Goal: Task Accomplishment & Management: Manage account settings

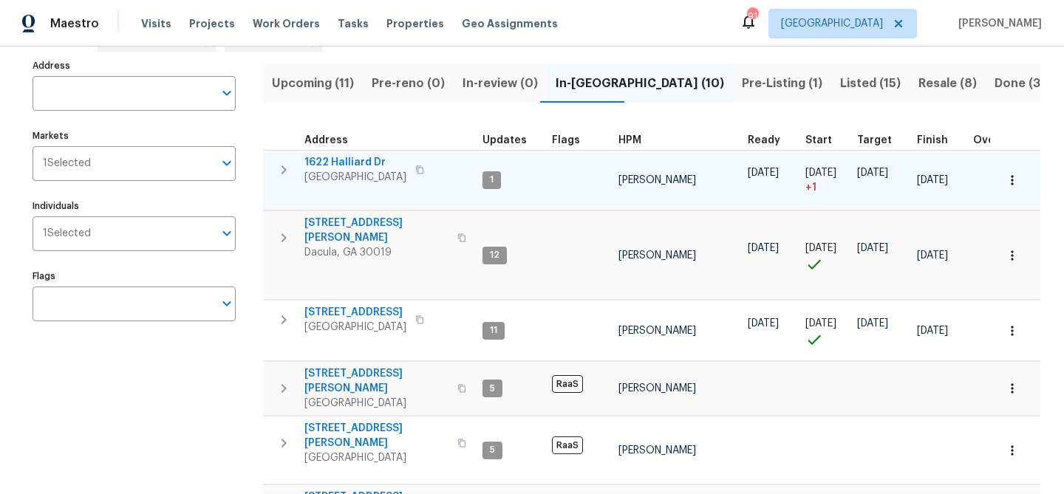
scroll to position [90, 0]
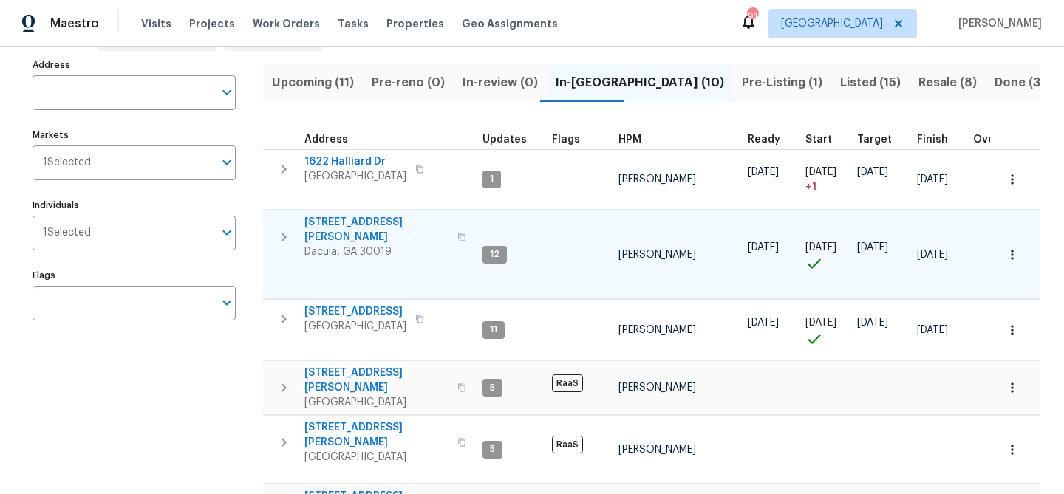
click at [358, 218] on span "3225 Mary Todd Ln" at bounding box center [376, 230] width 144 height 30
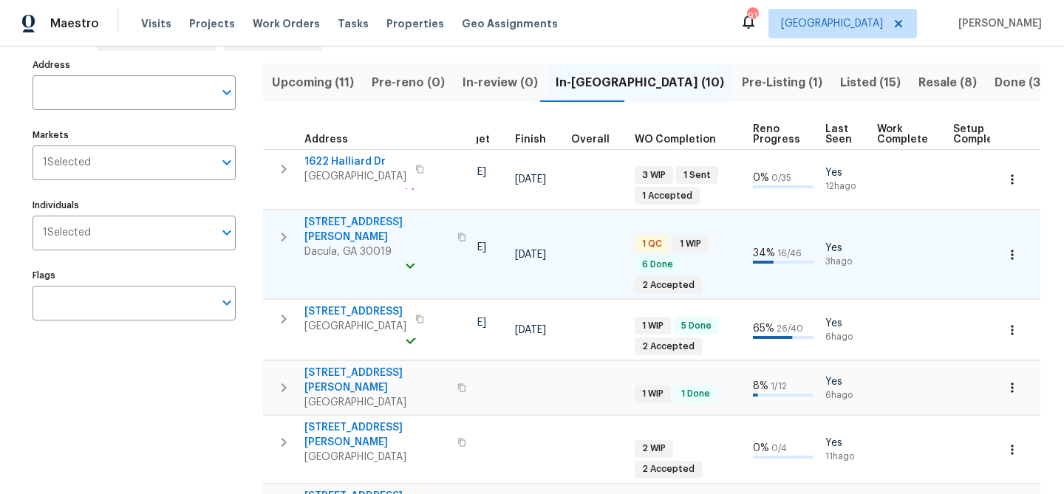
scroll to position [0, 399]
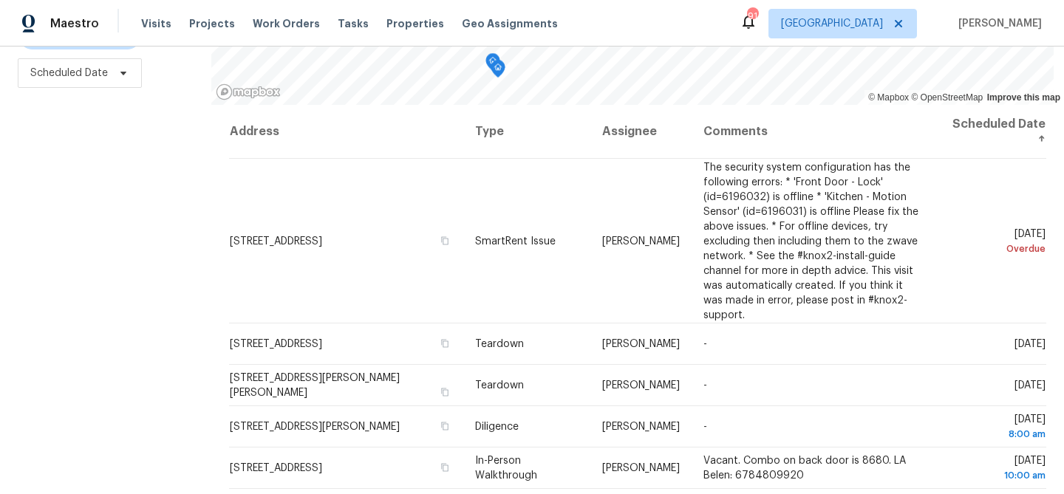
scroll to position [213, 0]
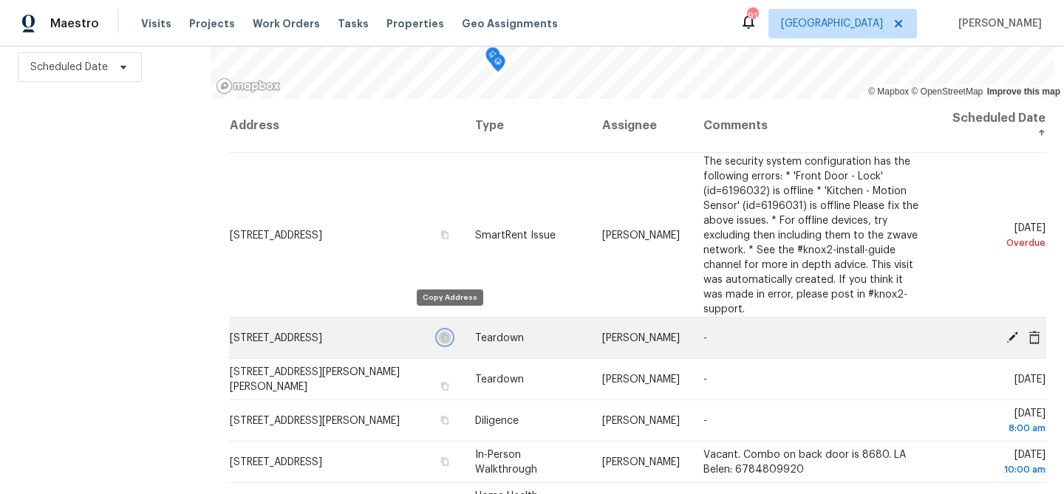
click at [449, 333] on icon "button" at bounding box center [444, 337] width 9 height 9
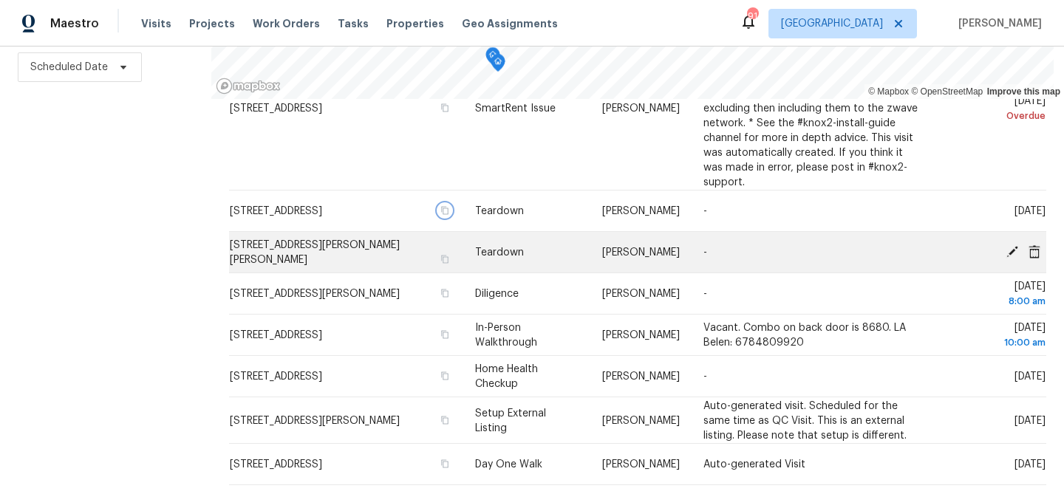
scroll to position [131, 0]
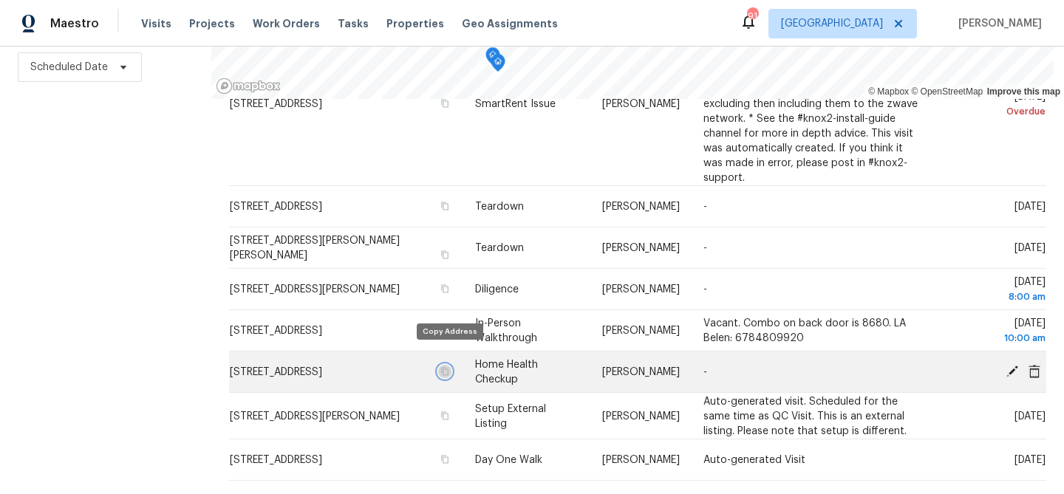
click at [449, 367] on icon "button" at bounding box center [444, 371] width 9 height 9
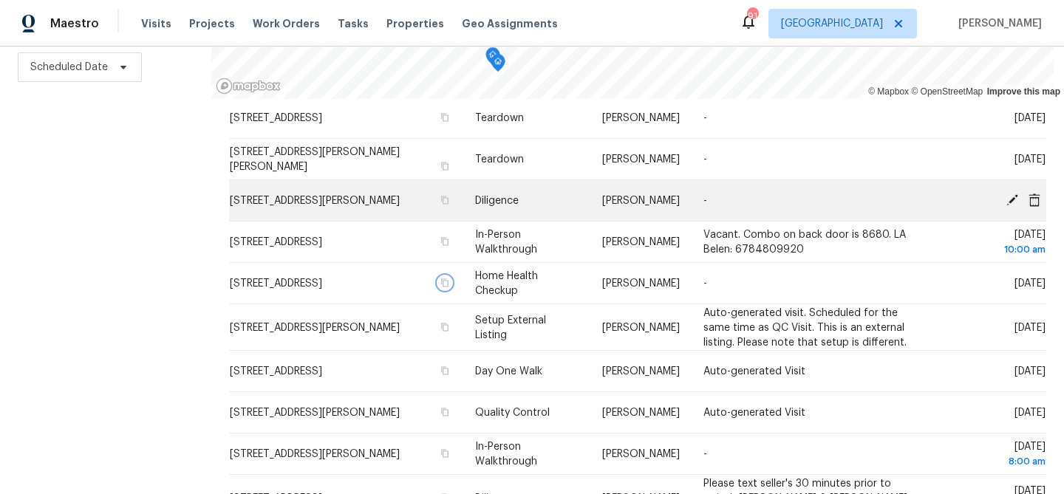
scroll to position [222, 0]
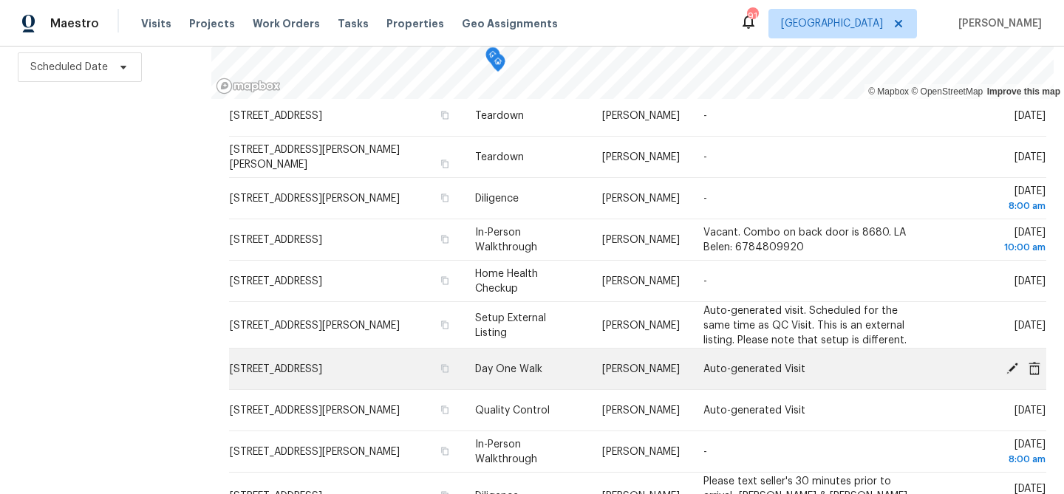
click at [1032, 361] on icon at bounding box center [1034, 367] width 12 height 13
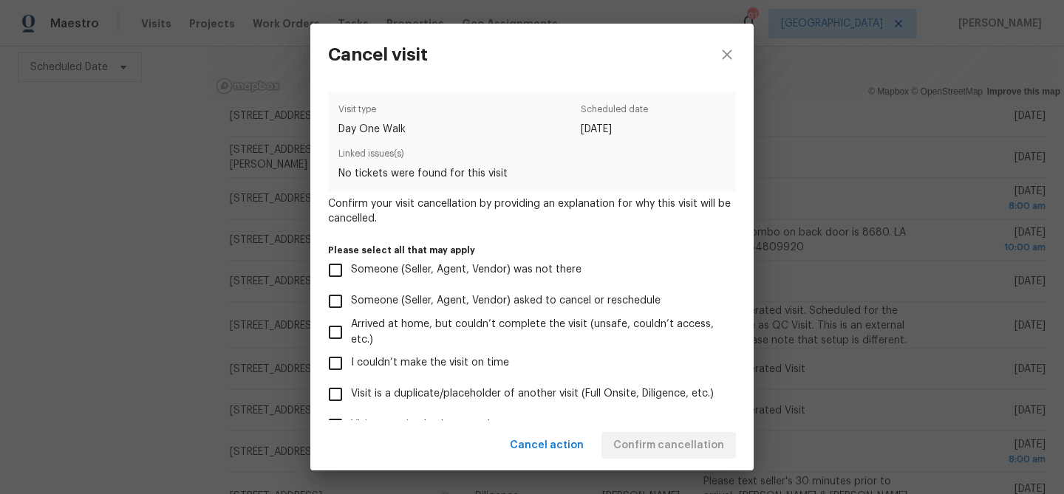
scroll to position [158, 0]
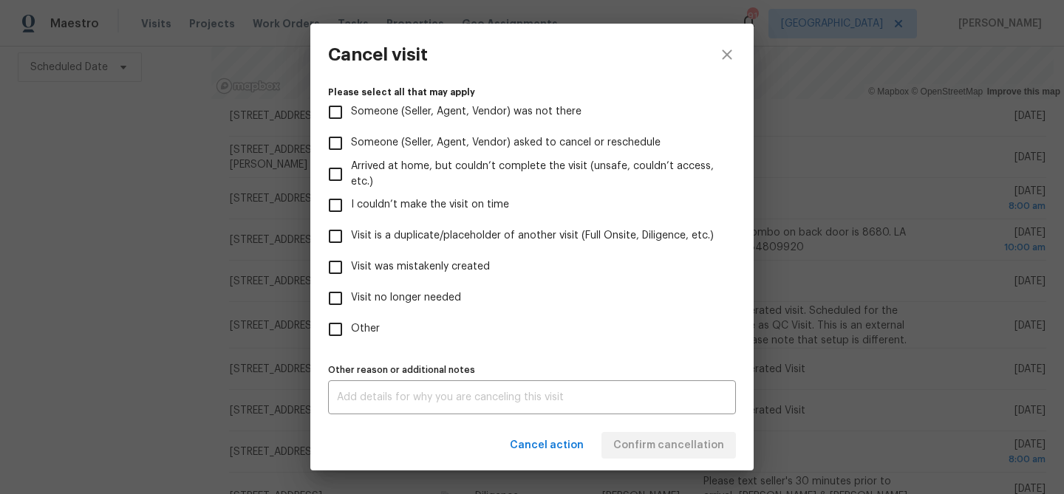
click at [450, 232] on span "Visit is a duplicate/placeholder of another visit (Full Onsite, Diligence, etc.)" at bounding box center [532, 236] width 363 height 16
click at [351, 232] on input "Visit is a duplicate/placeholder of another visit (Full Onsite, Diligence, etc.)" at bounding box center [335, 236] width 31 height 31
click at [450, 232] on span "Visit is a duplicate/placeholder of another visit (Full Onsite, Diligence, etc.)" at bounding box center [532, 236] width 363 height 16
click at [351, 232] on input "Visit is a duplicate/placeholder of another visit (Full Onsite, Diligence, etc.)" at bounding box center [335, 236] width 31 height 31
checkbox input "false"
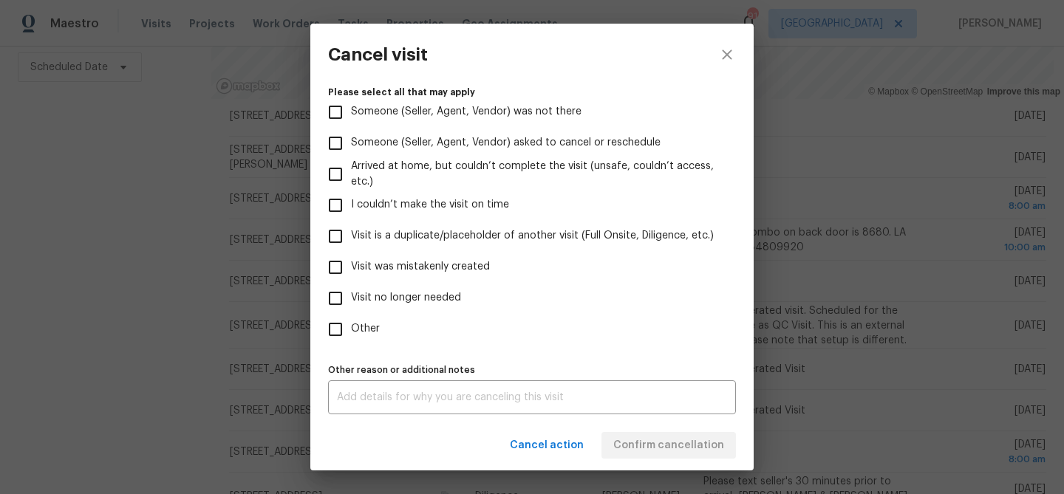
click at [419, 297] on span "Visit no longer needed" at bounding box center [406, 298] width 110 height 16
click at [351, 297] on input "Visit no longer needed" at bounding box center [335, 298] width 31 height 31
checkbox input "true"
click at [414, 379] on div "Other reason or additional notes x Other reason or additional notes" at bounding box center [532, 387] width 408 height 55
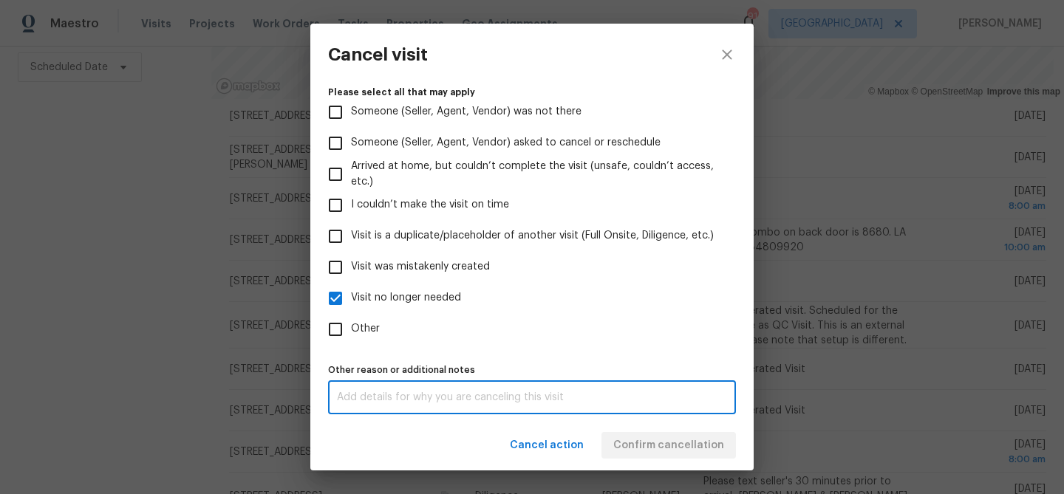
click at [414, 392] on textarea at bounding box center [532, 397] width 390 height 10
type textarea "NS"
click at [659, 372] on label "Other reason or additional notes" at bounding box center [532, 370] width 408 height 9
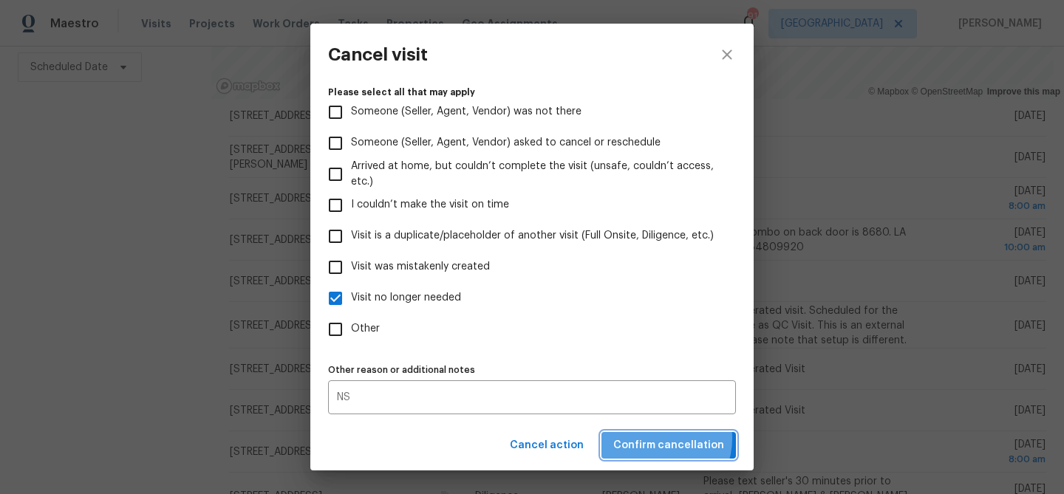
click at [661, 438] on span "Confirm cancellation" at bounding box center [668, 445] width 111 height 18
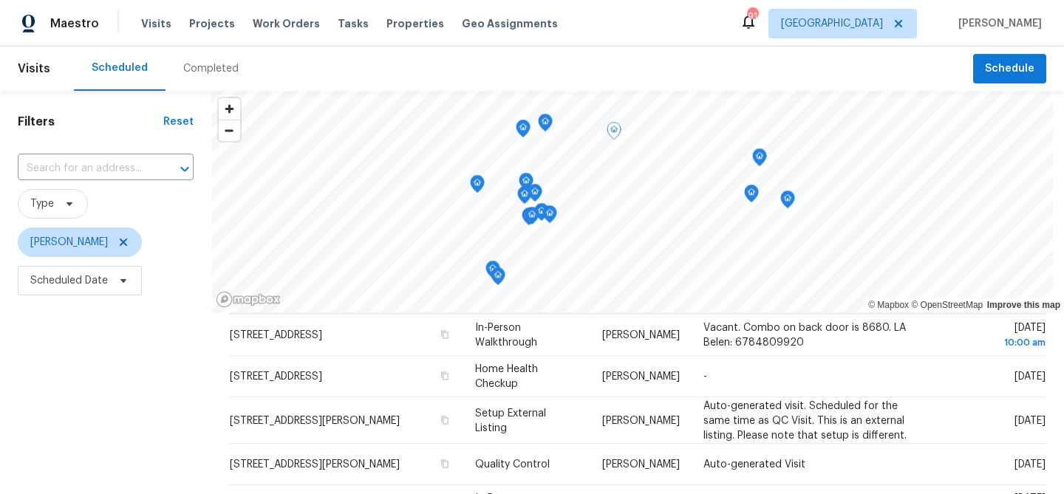
scroll to position [342, 0]
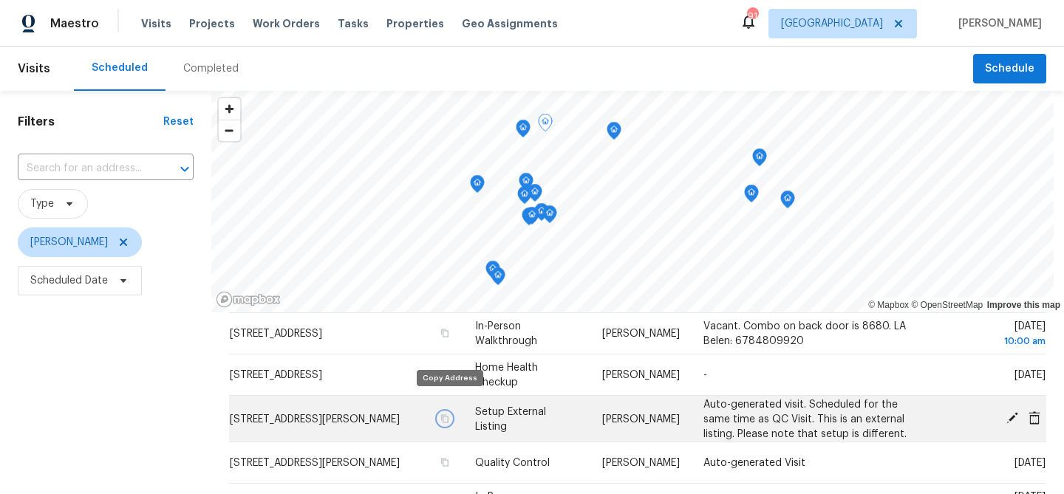
click at [448, 414] on icon "button" at bounding box center [444, 418] width 7 height 8
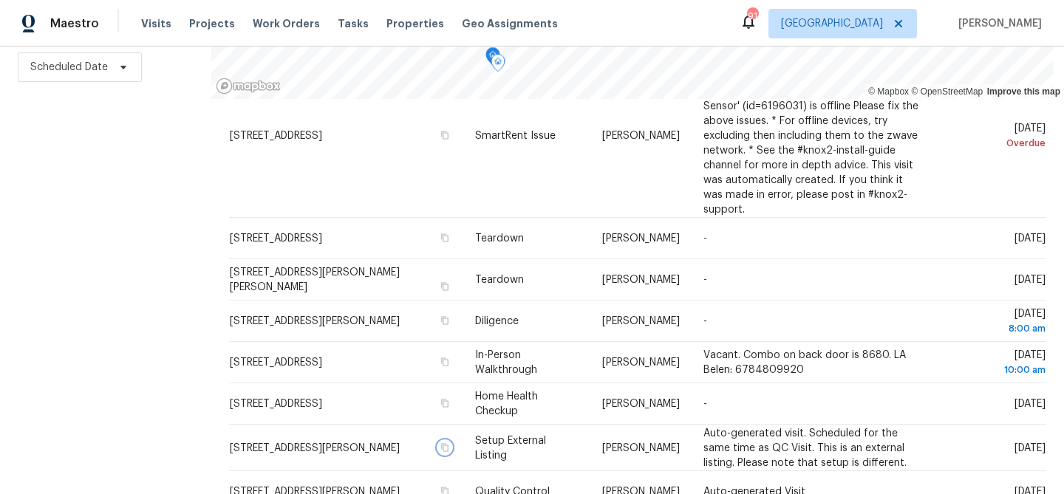
scroll to position [123, 0]
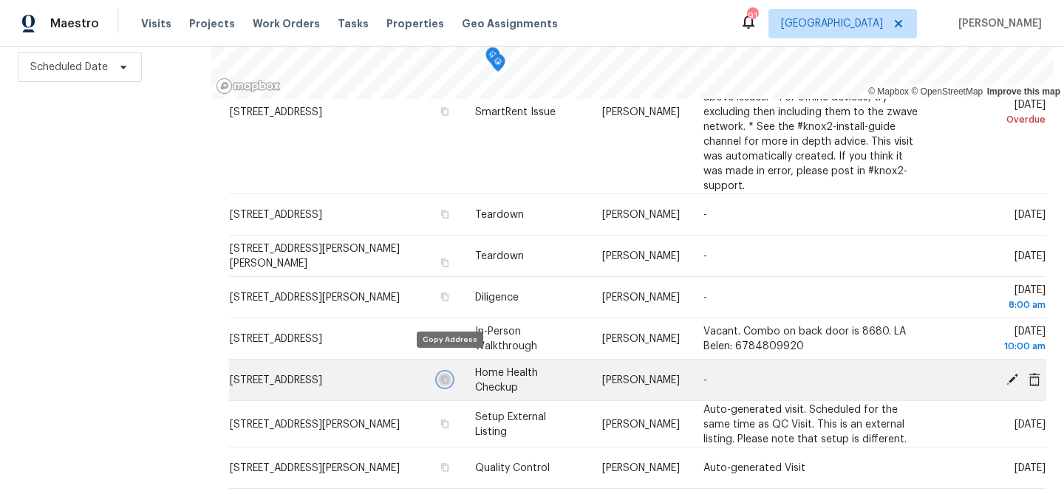
click at [448, 375] on icon "button" at bounding box center [444, 379] width 9 height 9
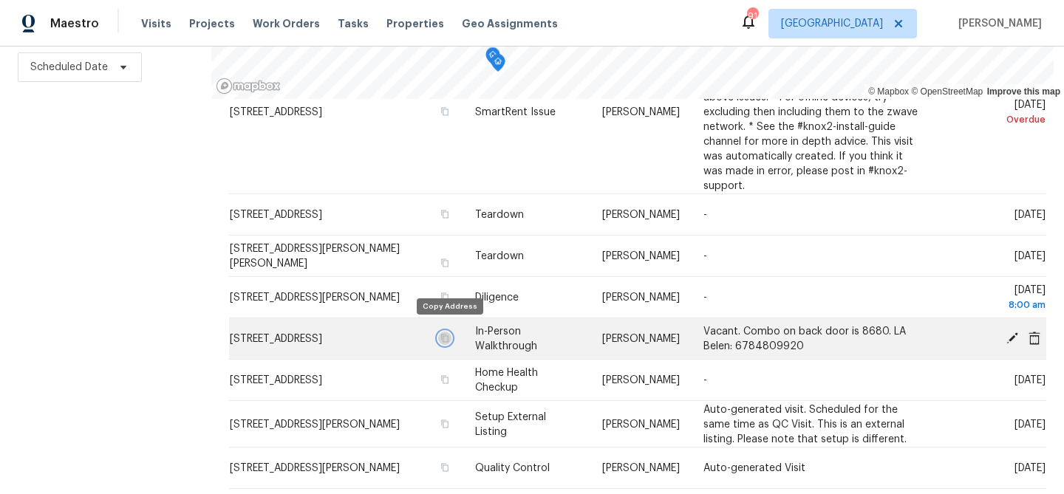
click at [447, 334] on icon "button" at bounding box center [444, 338] width 9 height 9
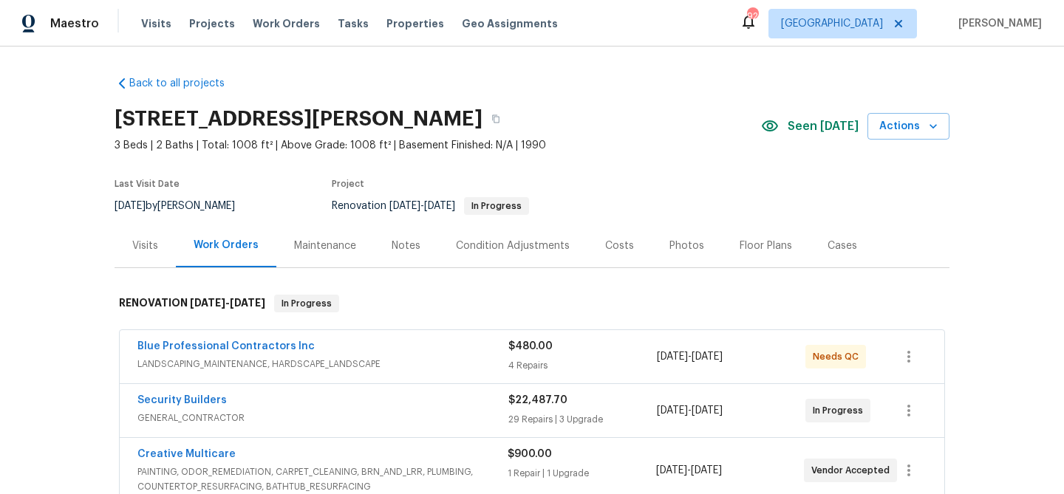
click at [341, 349] on div "Blue Professional Contractors Inc" at bounding box center [322, 348] width 371 height 18
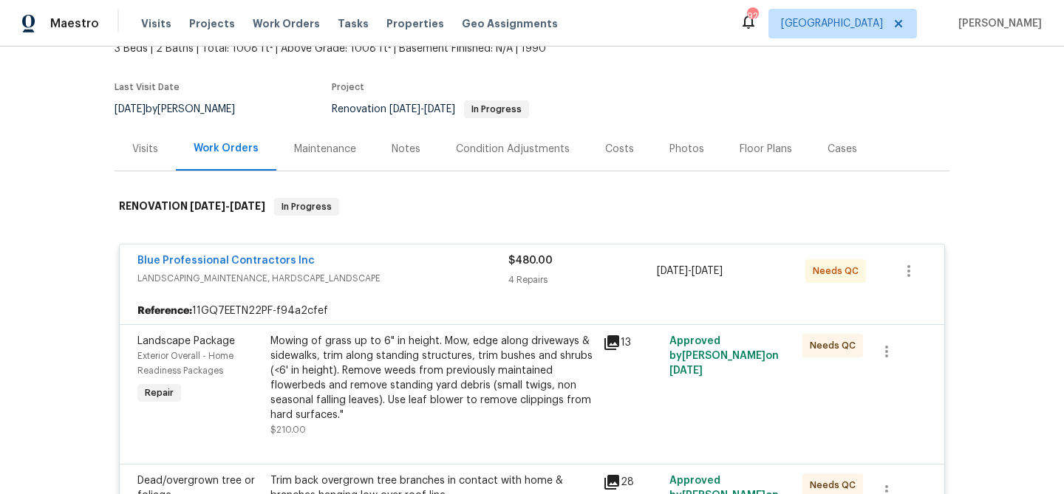
scroll to position [101, 0]
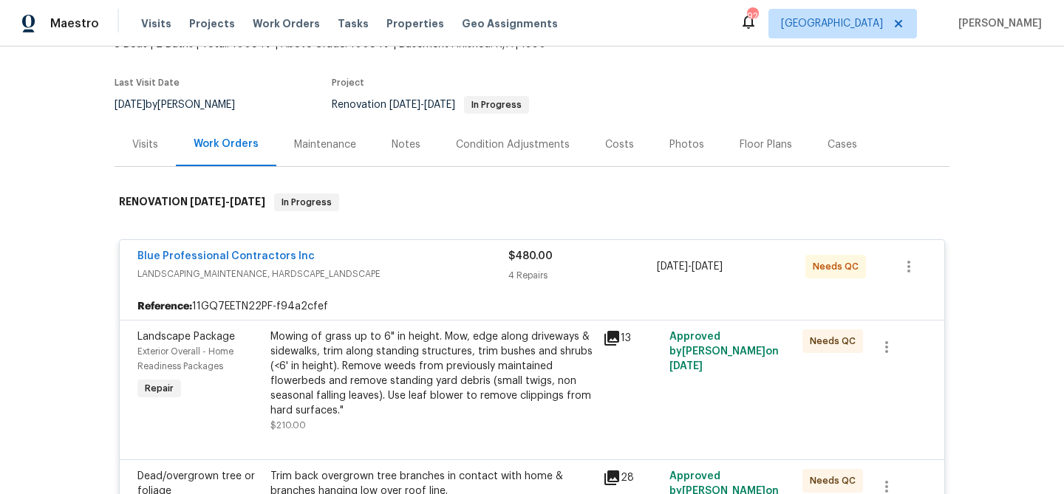
click at [341, 349] on div "Mowing of grass up to 6" in height. Mow, edge along driveways & sidewalks, trim…" at bounding box center [431, 373] width 323 height 89
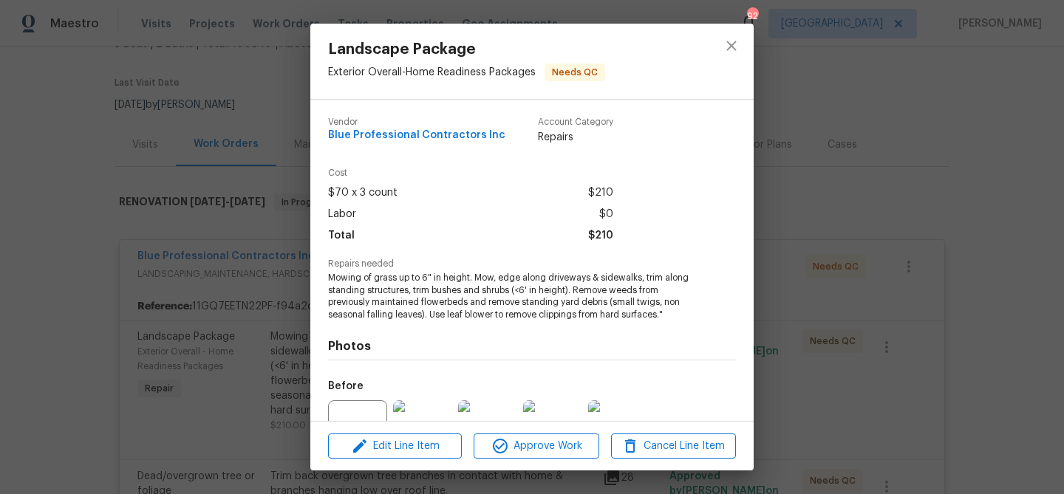
scroll to position [149, 0]
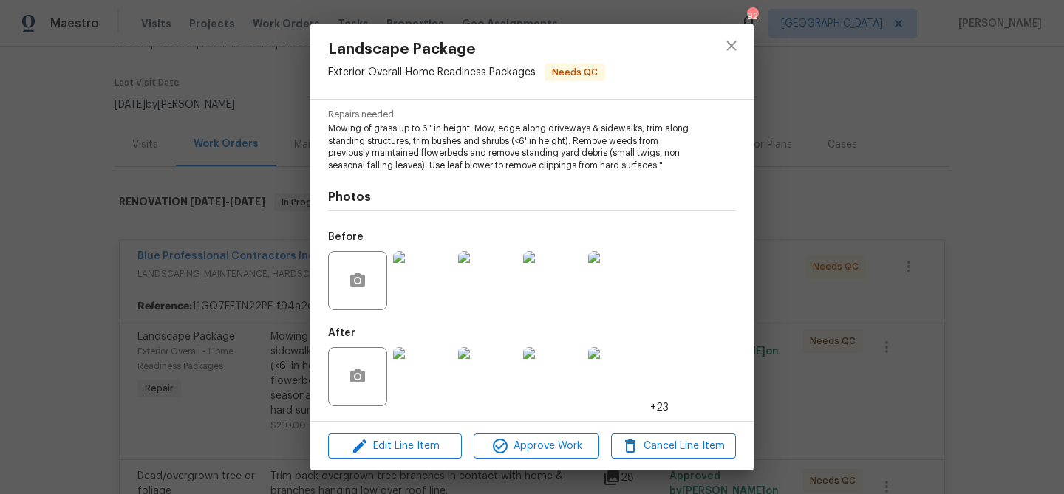
click at [414, 382] on img at bounding box center [422, 376] width 59 height 59
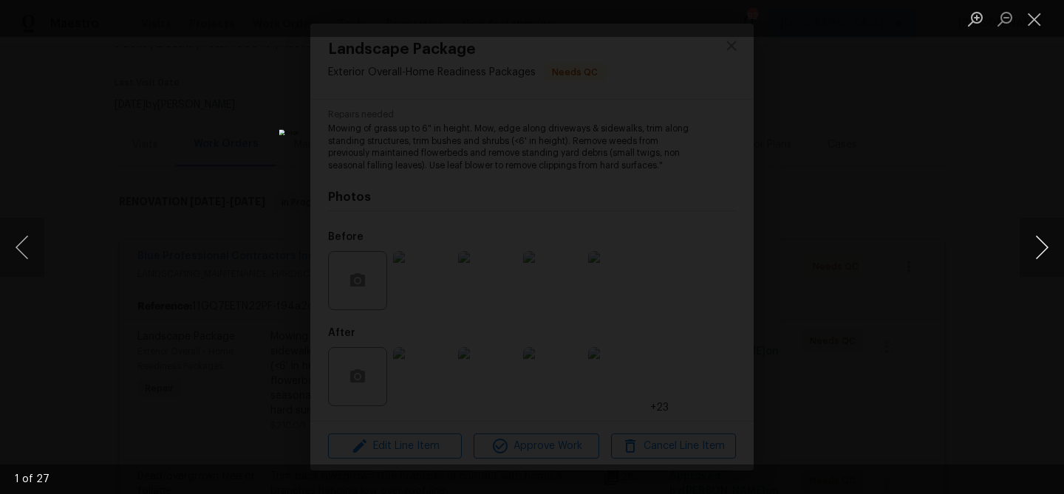
click at [1044, 247] on button "Next image" at bounding box center [1041, 247] width 44 height 59
click at [1036, 18] on button "Close lightbox" at bounding box center [1034, 19] width 30 height 26
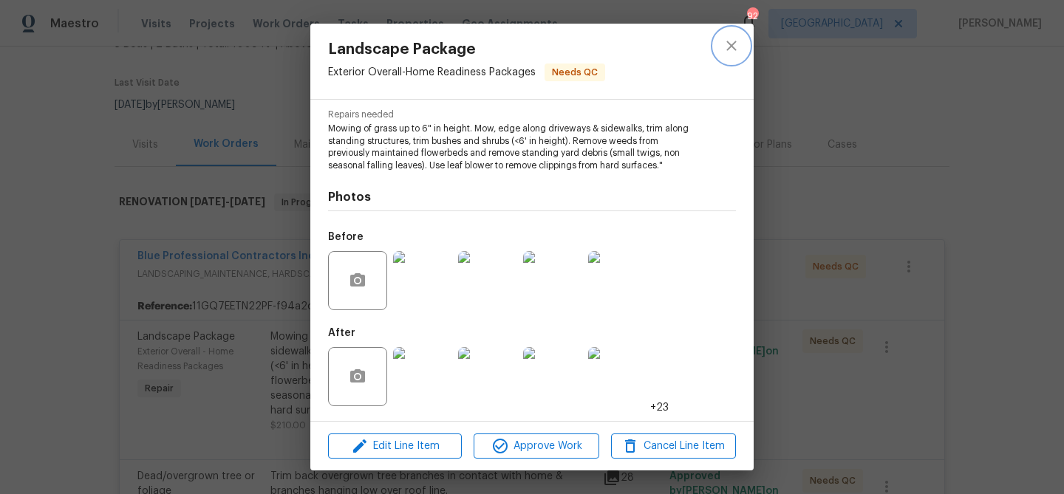
click at [732, 45] on icon "close" at bounding box center [731, 46] width 10 height 10
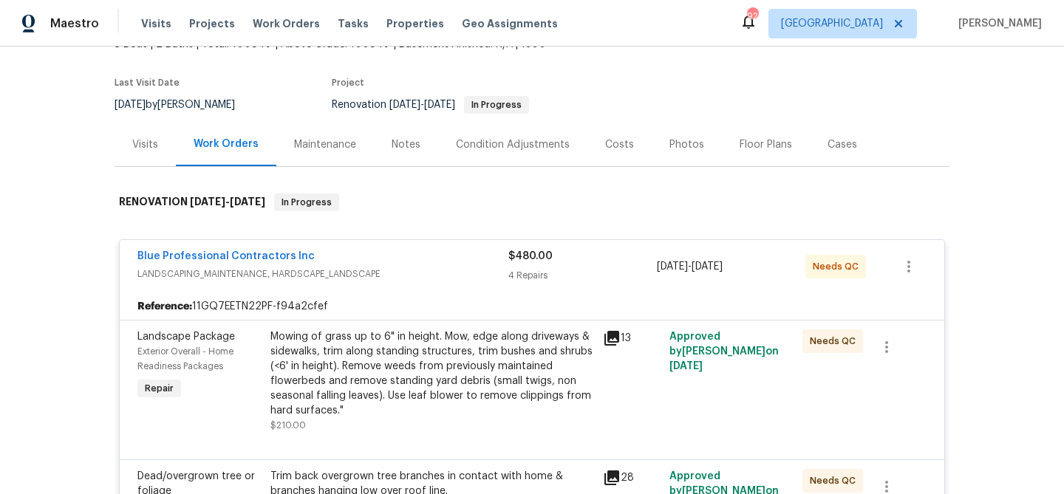
click at [412, 246] on div "Blue Professional Contractors Inc LANDSCAPING_MAINTENANCE, HARDSCAPE_LANDSCAPE …" at bounding box center [532, 266] width 824 height 53
click at [402, 261] on div "Blue Professional Contractors Inc" at bounding box center [322, 258] width 371 height 18
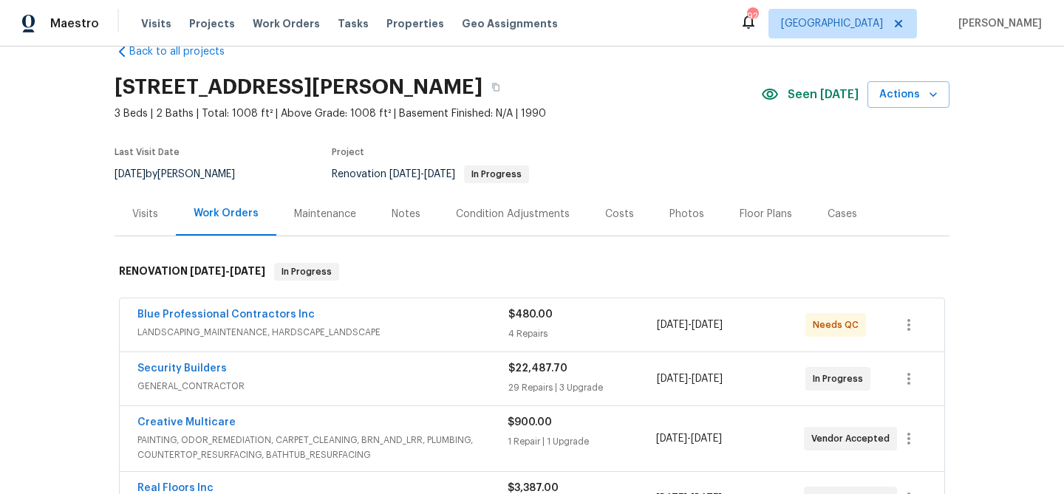
scroll to position [0, 0]
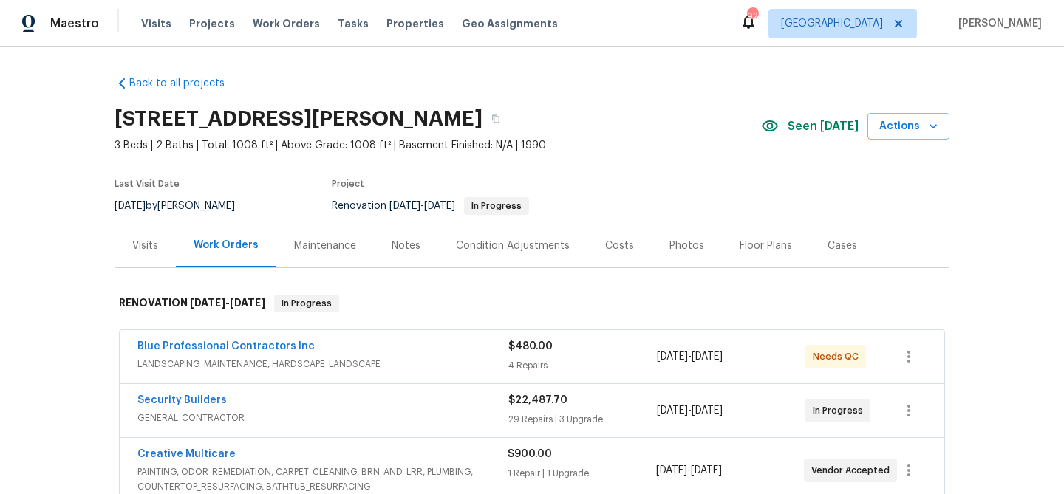
click at [391, 250] on div "Notes" at bounding box center [405, 246] width 29 height 15
